Goal: Information Seeking & Learning: Learn about a topic

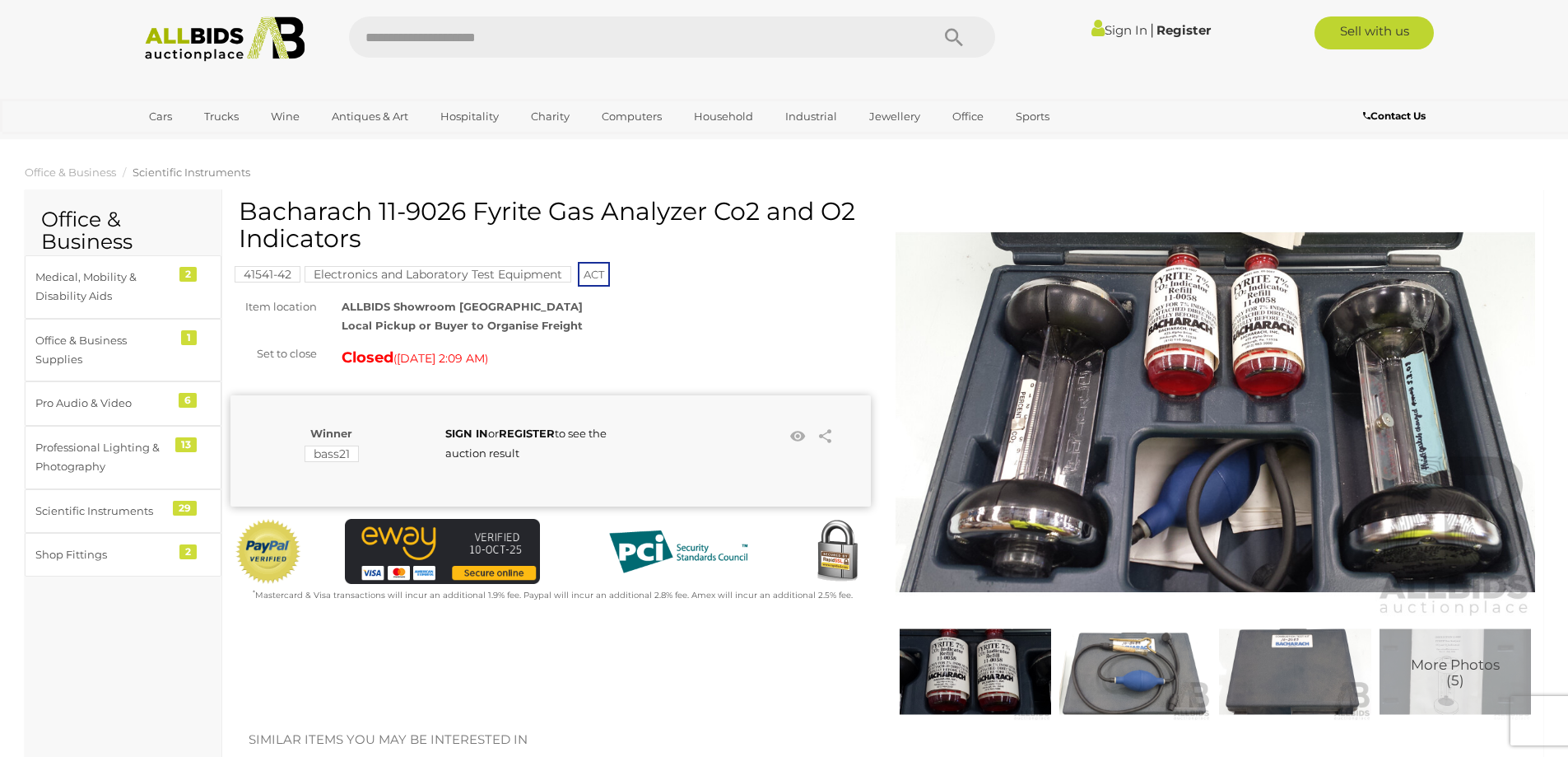
click at [1260, 344] on img at bounding box center [1216, 412] width 641 height 413
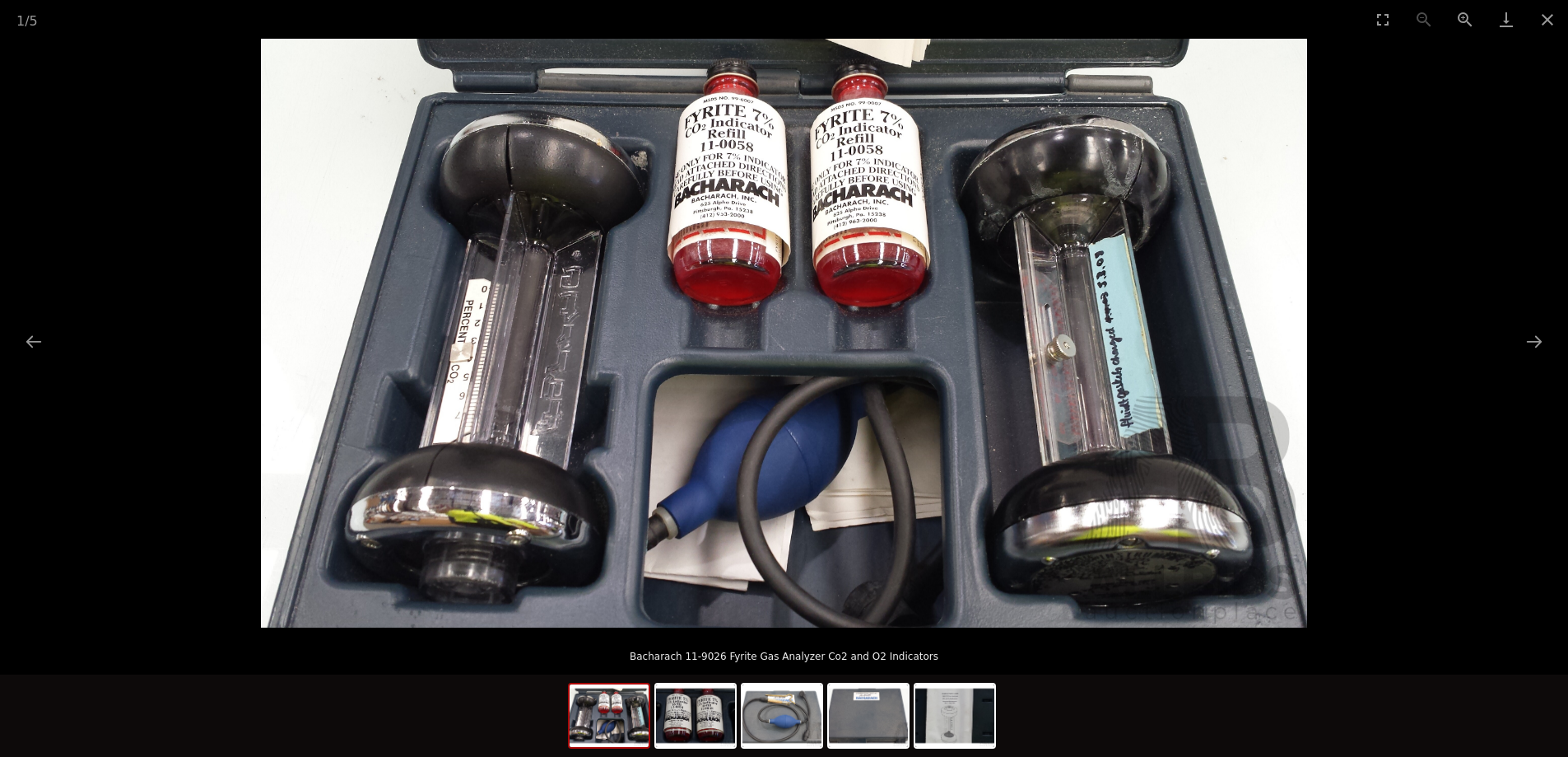
scroll to position [412, 0]
click at [867, 732] on img at bounding box center [868, 715] width 79 height 63
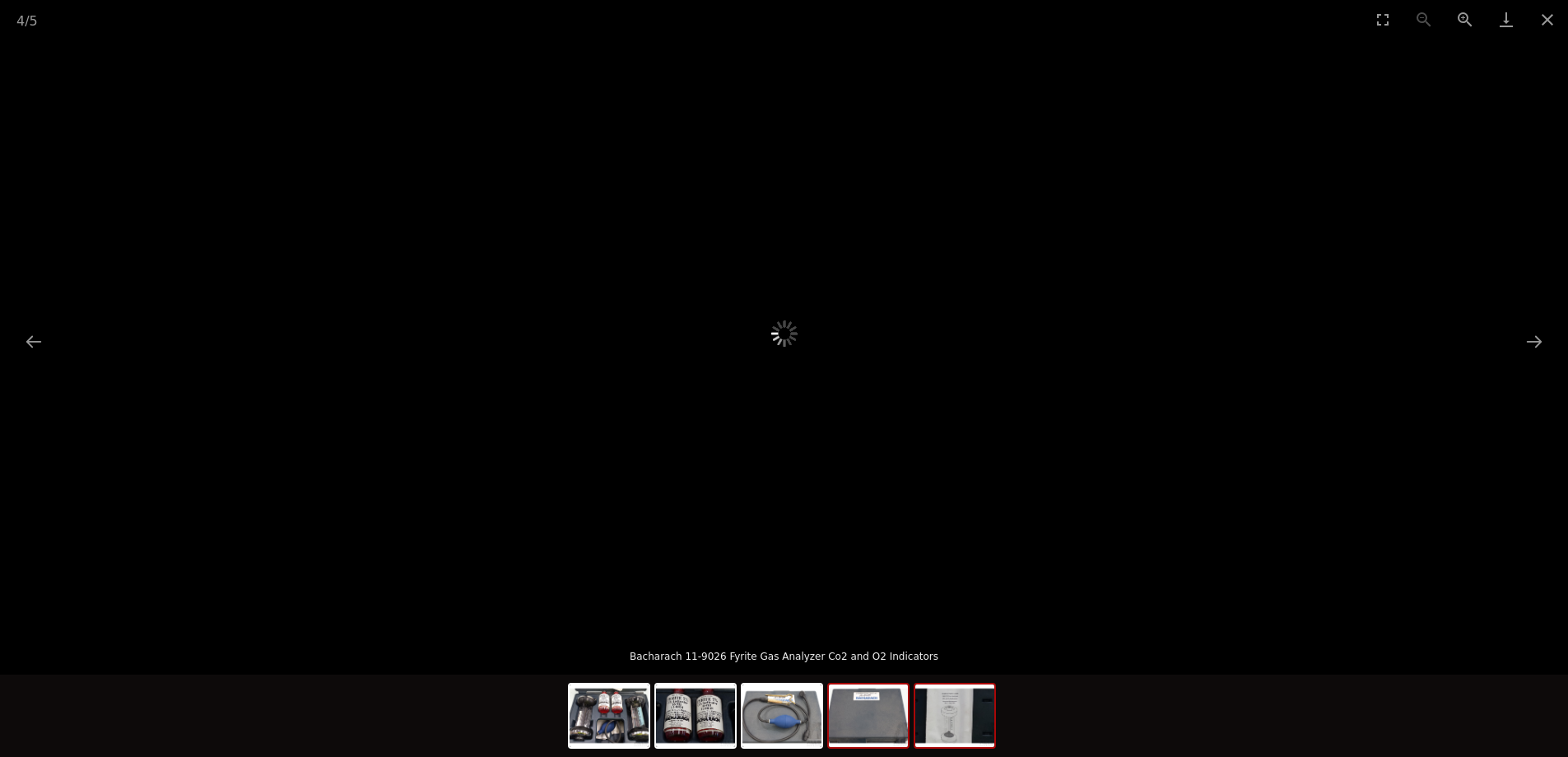
click at [956, 720] on img at bounding box center [955, 715] width 79 height 63
click at [788, 736] on img at bounding box center [781, 715] width 79 height 63
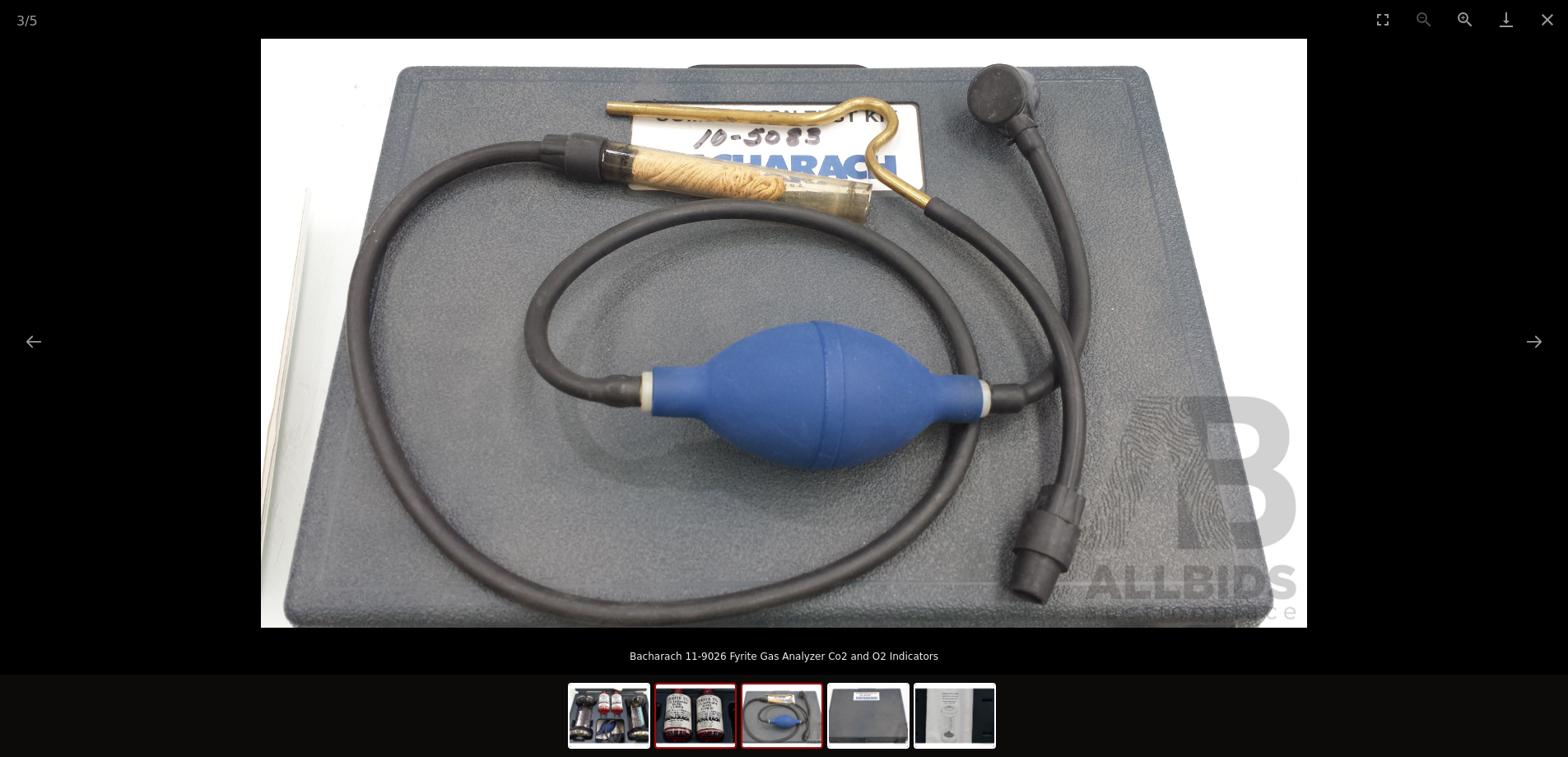
click at [698, 728] on img at bounding box center [695, 715] width 79 height 63
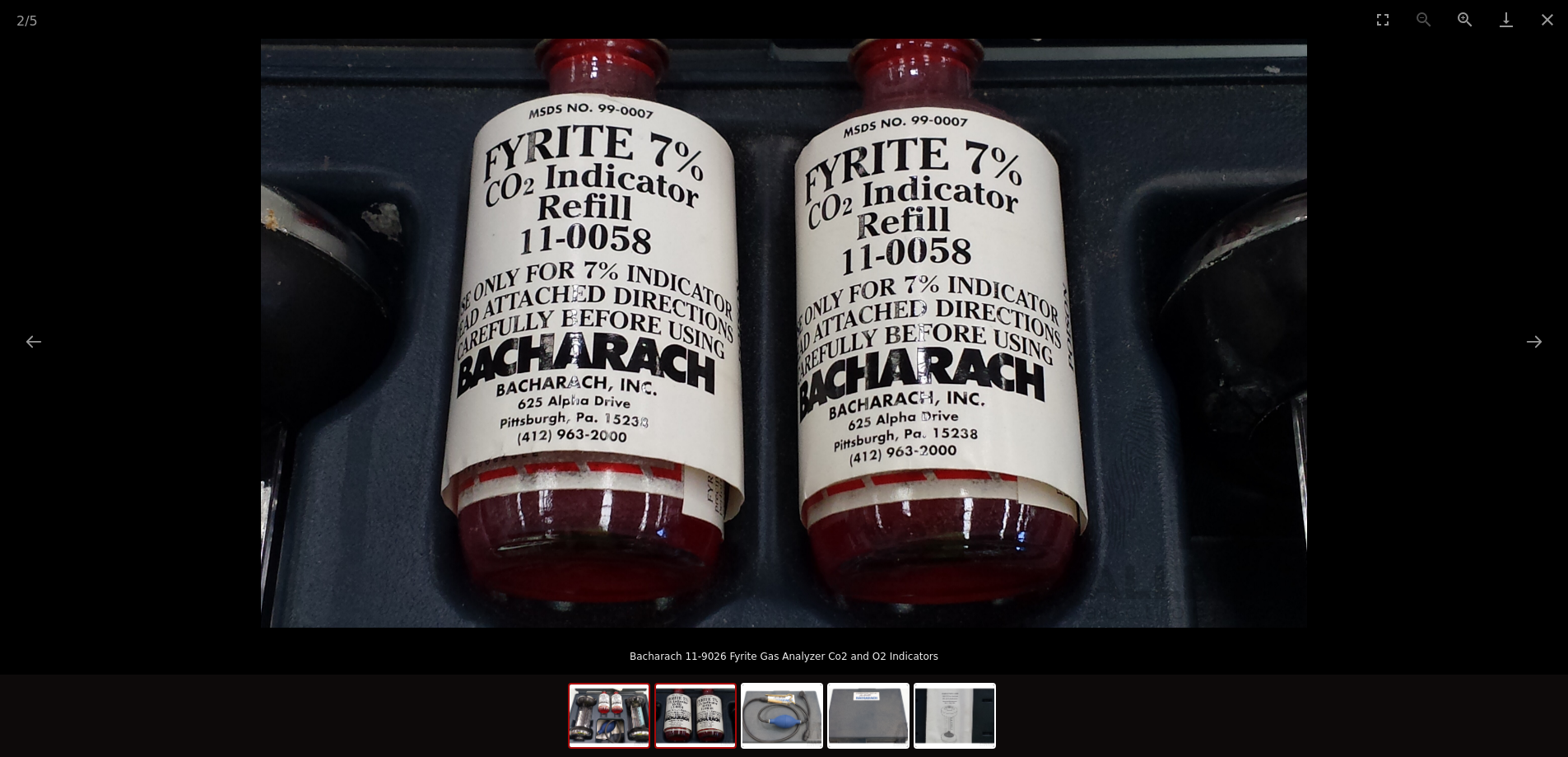
click at [637, 733] on img at bounding box center [609, 715] width 79 height 63
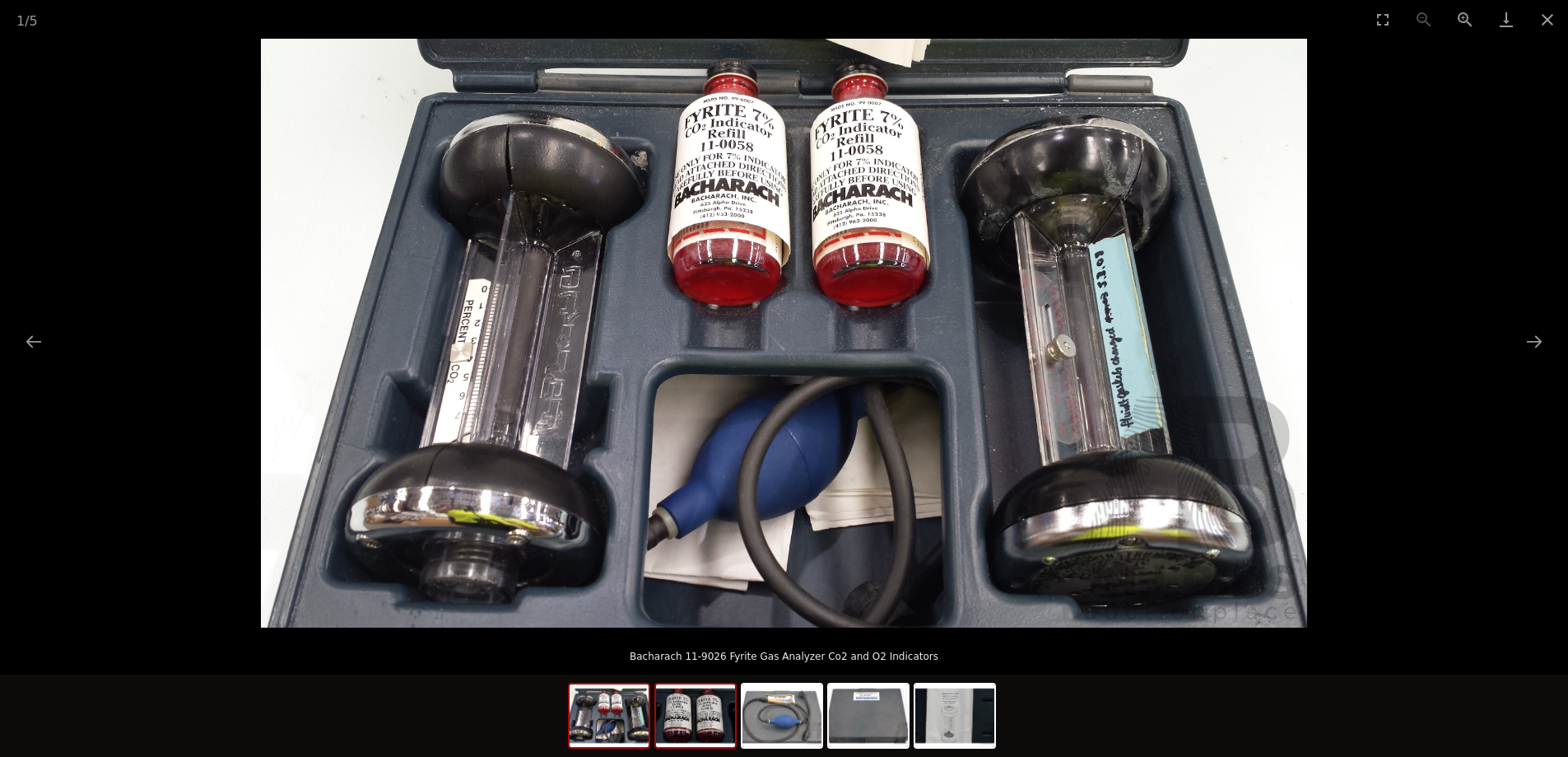
click at [685, 731] on img at bounding box center [695, 715] width 79 height 63
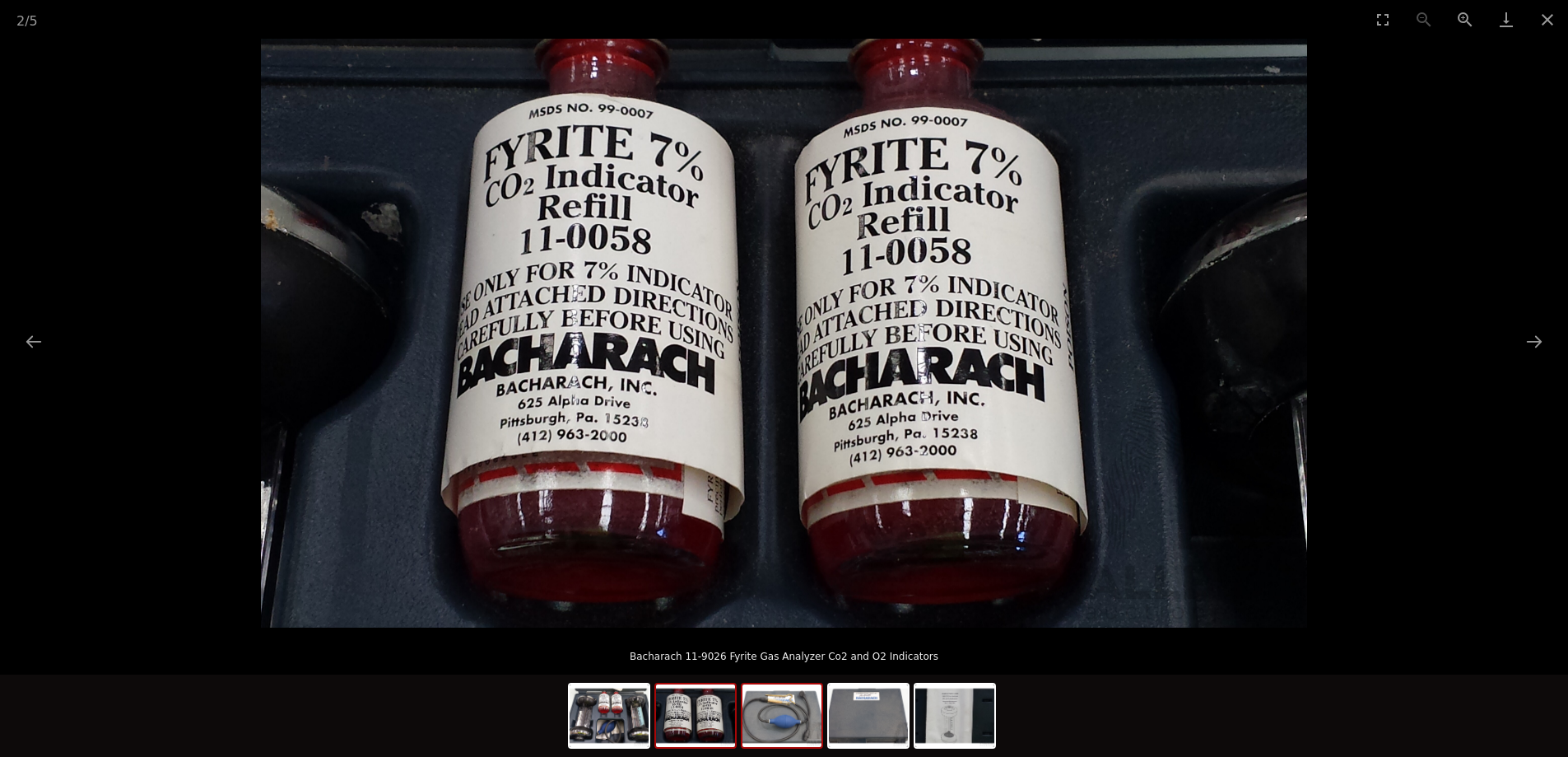
click at [791, 727] on img at bounding box center [781, 715] width 79 height 63
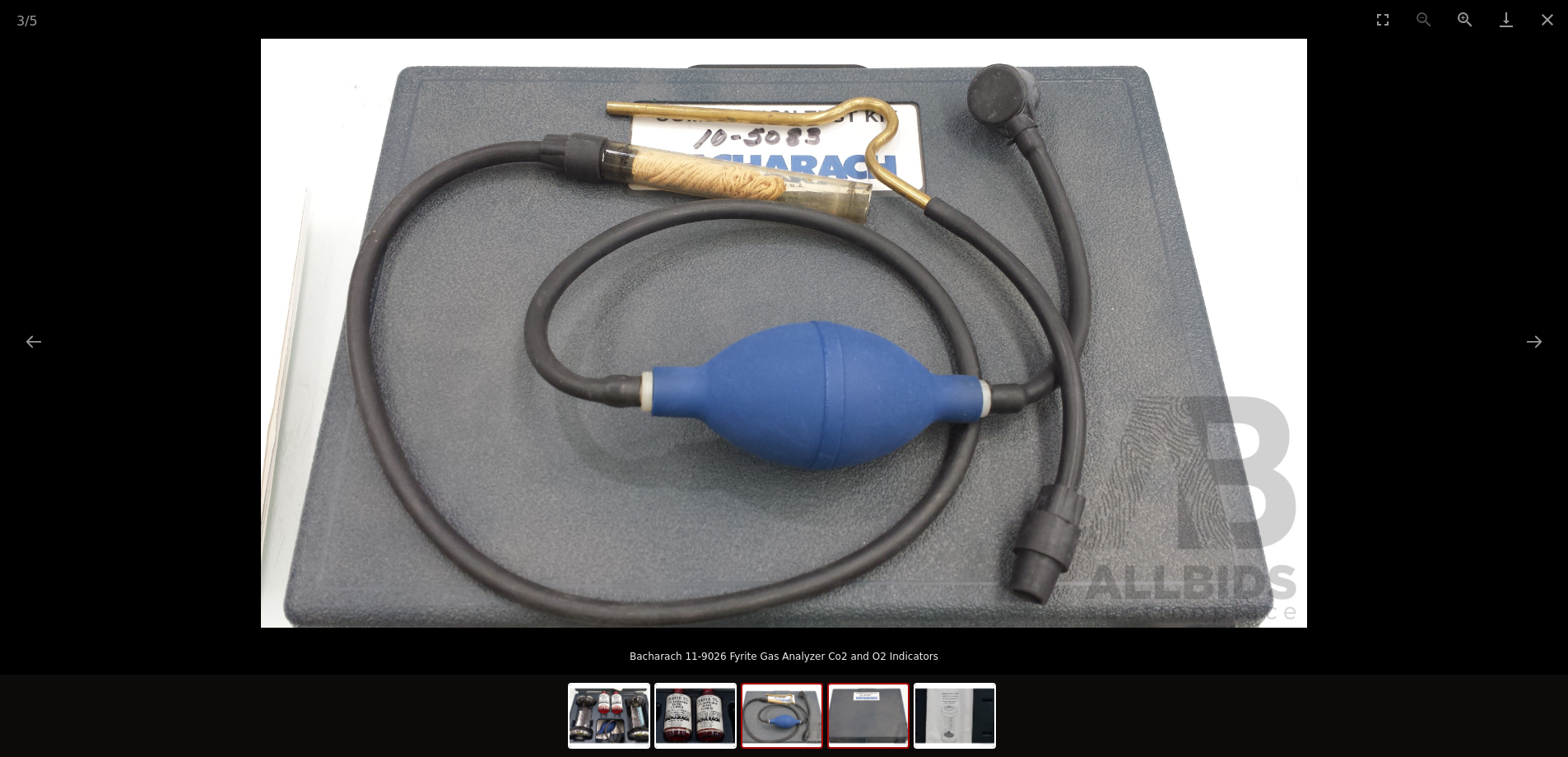
click at [858, 729] on img at bounding box center [868, 715] width 79 height 63
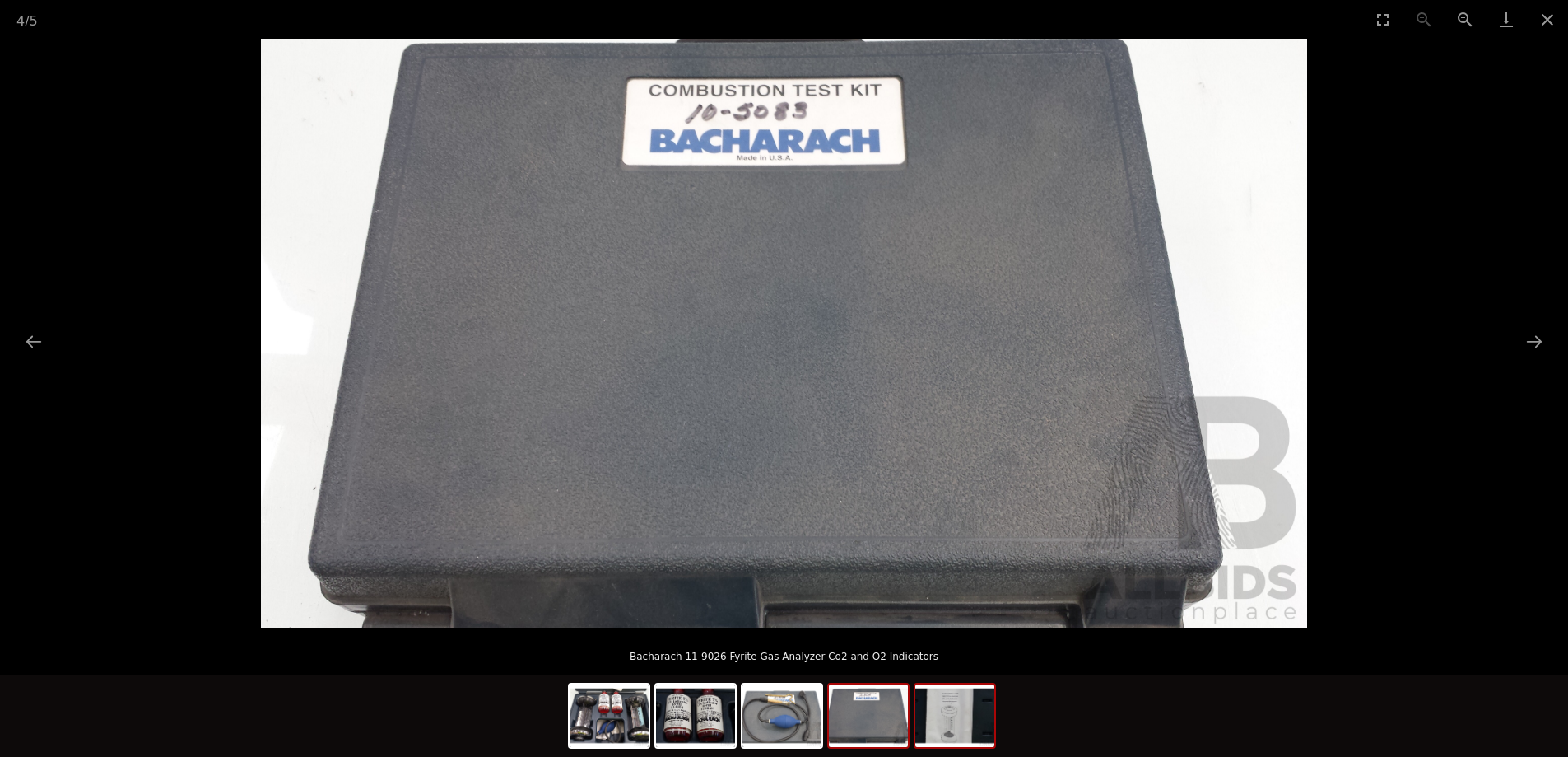
click at [956, 727] on img at bounding box center [955, 715] width 79 height 63
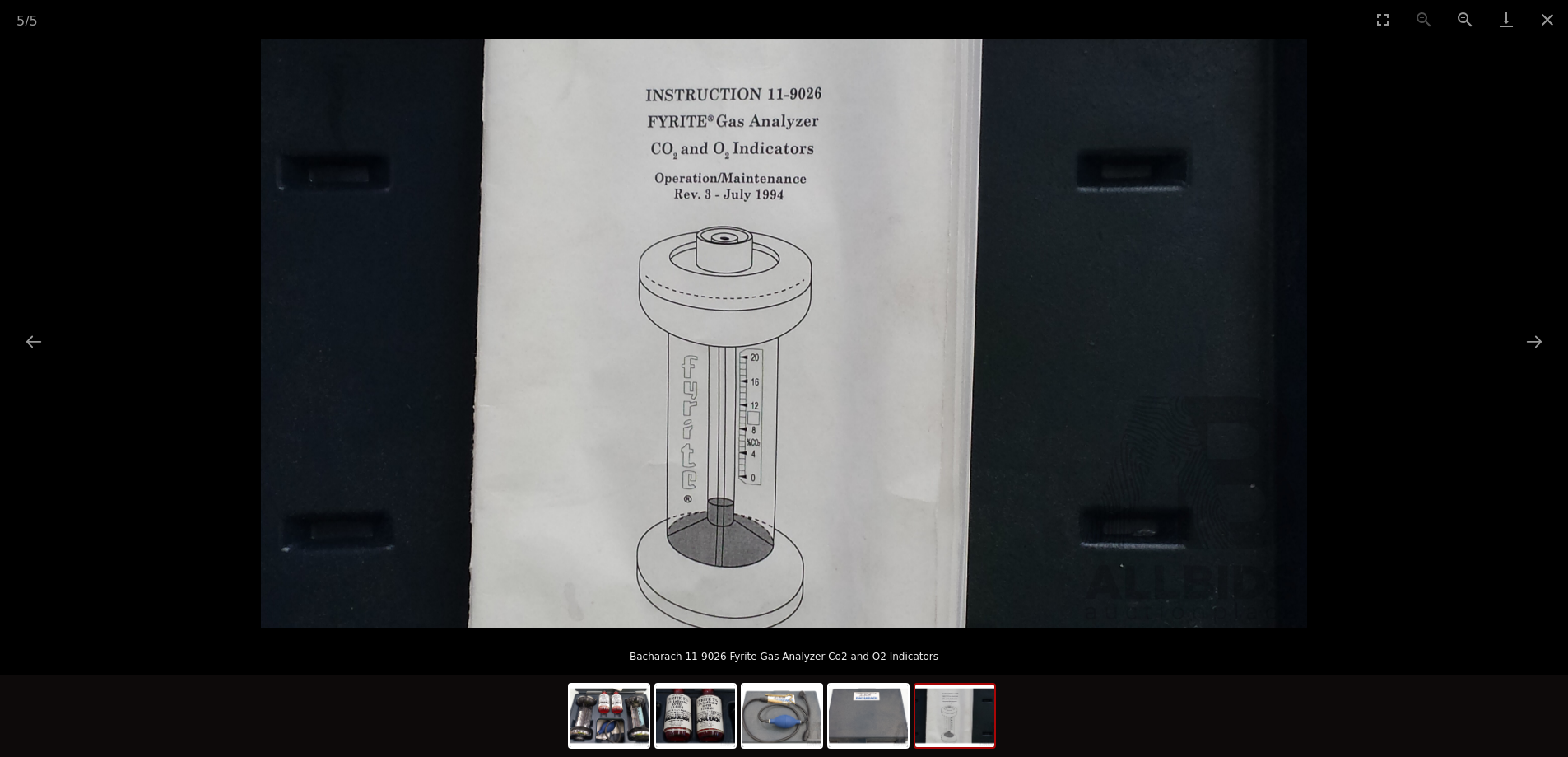
click at [956, 727] on img at bounding box center [955, 715] width 79 height 63
click at [875, 720] on img at bounding box center [868, 715] width 79 height 63
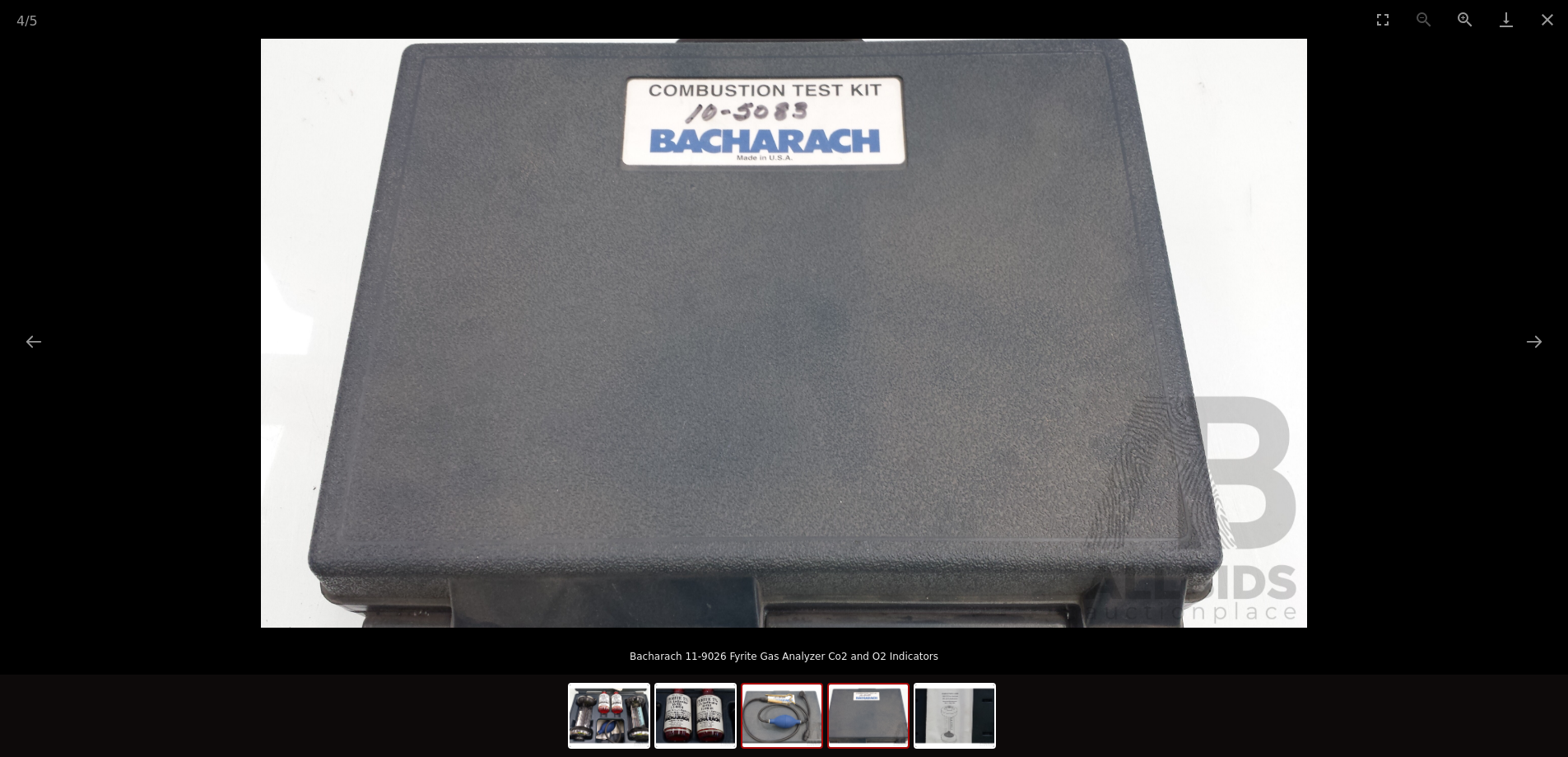
click at [783, 733] on img at bounding box center [781, 715] width 79 height 63
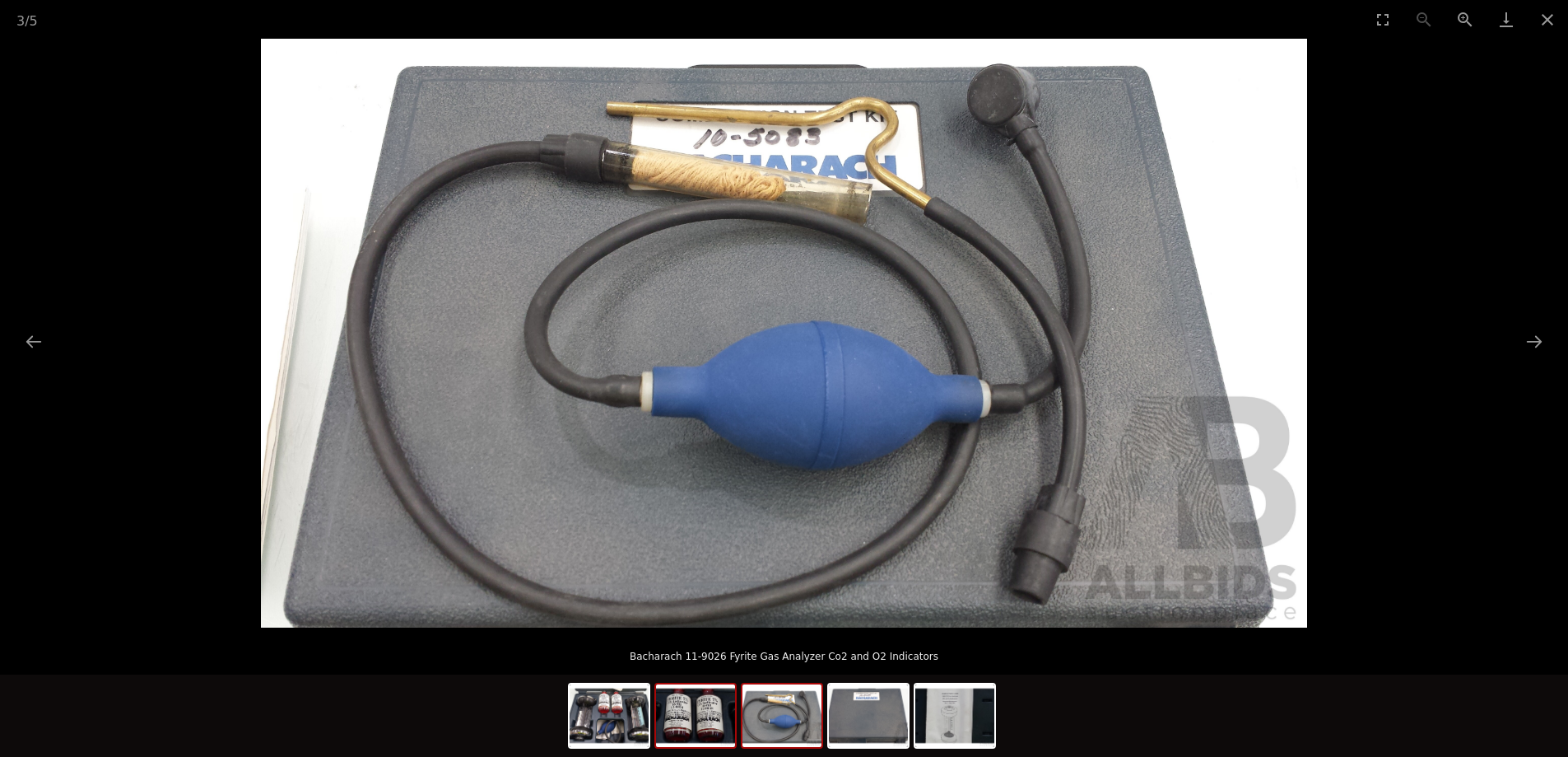
click at [718, 726] on img at bounding box center [695, 715] width 79 height 63
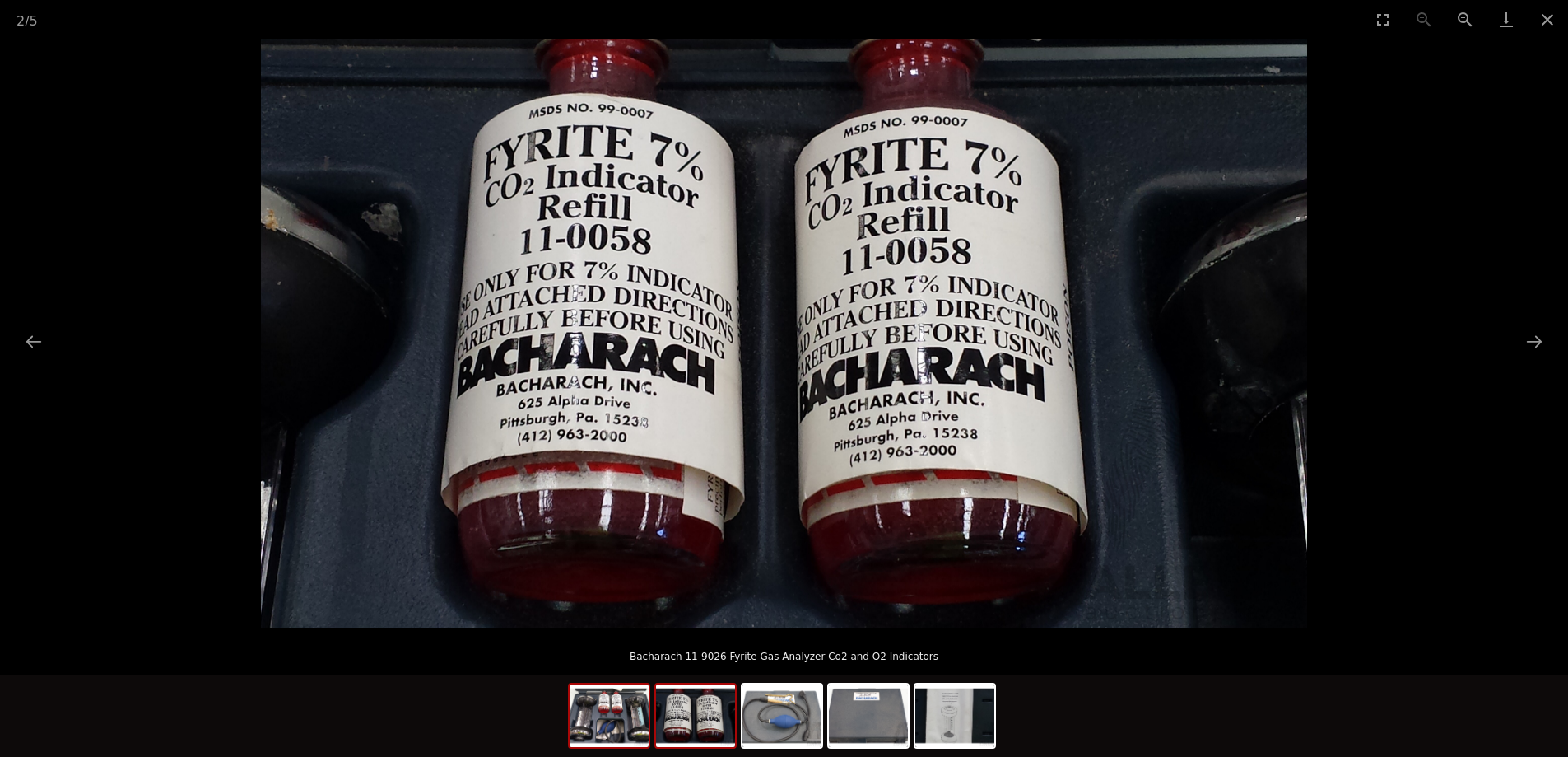
click at [627, 724] on img at bounding box center [609, 715] width 79 height 63
